Goal: Navigation & Orientation: Understand site structure

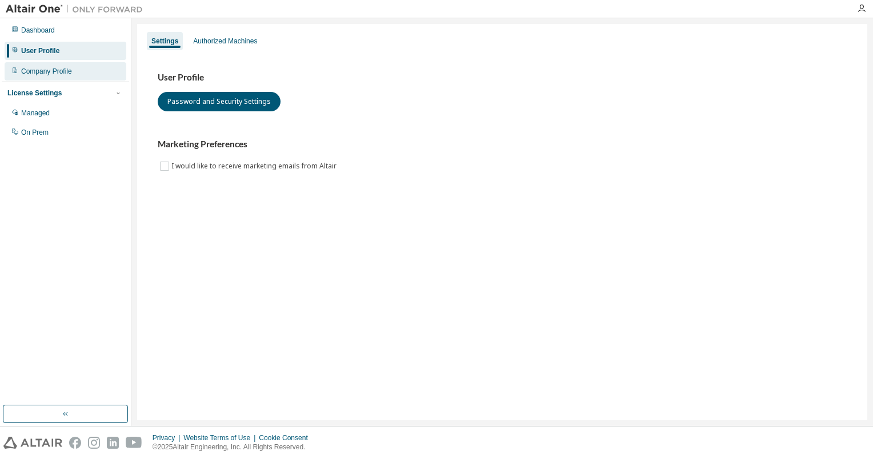
click at [49, 69] on div "Company Profile" at bounding box center [46, 71] width 51 height 9
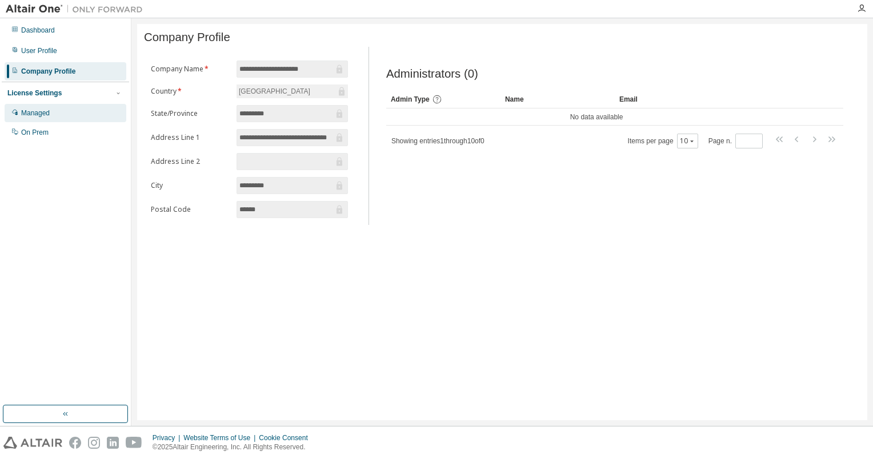
click at [55, 114] on div "Managed" at bounding box center [66, 113] width 122 height 18
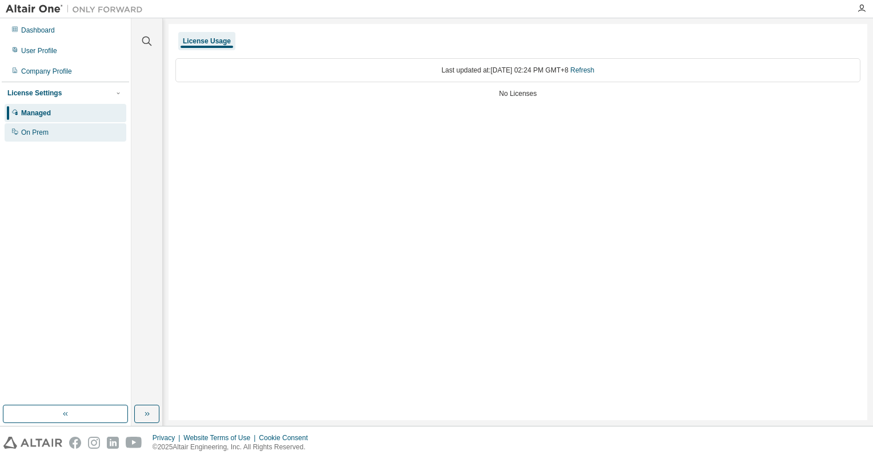
click at [65, 129] on div "On Prem" at bounding box center [66, 132] width 122 height 18
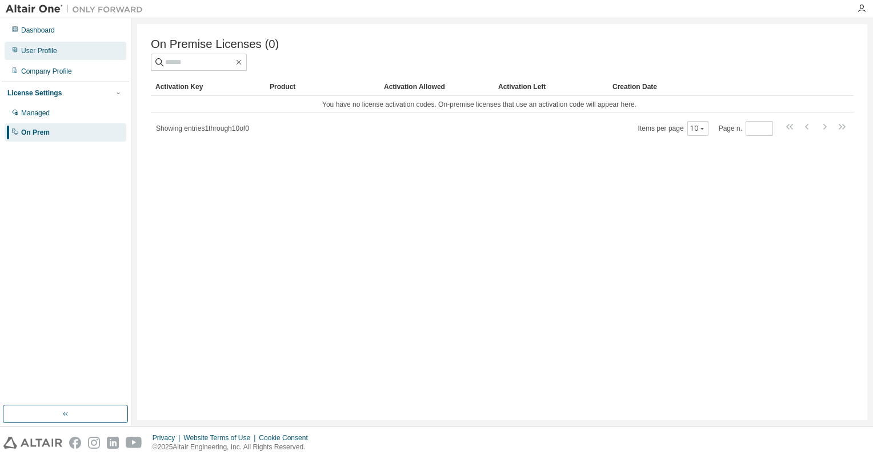
click at [60, 42] on div "User Profile" at bounding box center [66, 51] width 122 height 18
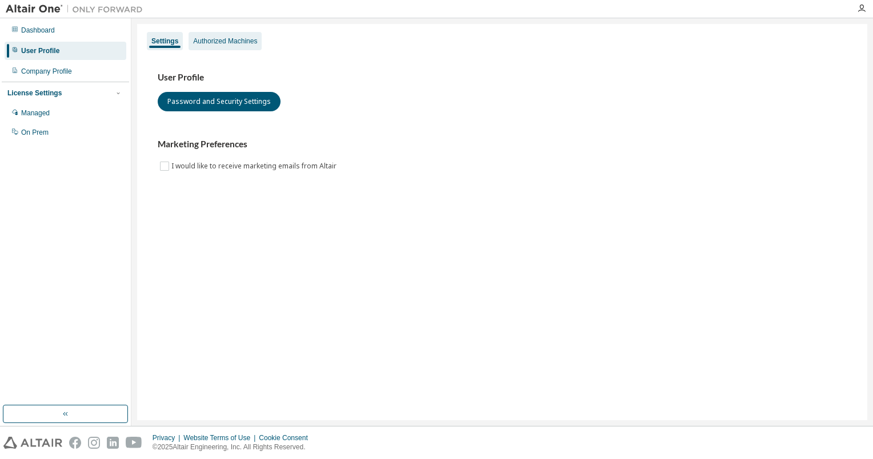
click at [224, 41] on div "Authorized Machines" at bounding box center [225, 41] width 64 height 9
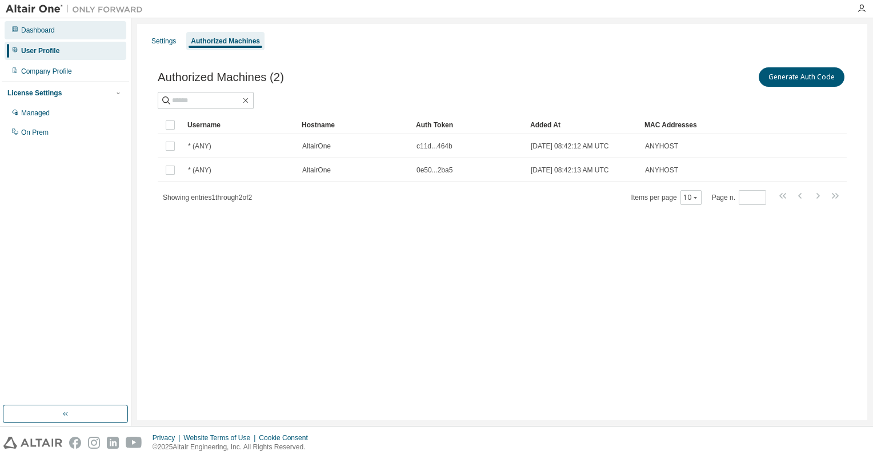
click at [69, 28] on div "Dashboard" at bounding box center [66, 30] width 122 height 18
